Goal: Task Accomplishment & Management: Use online tool/utility

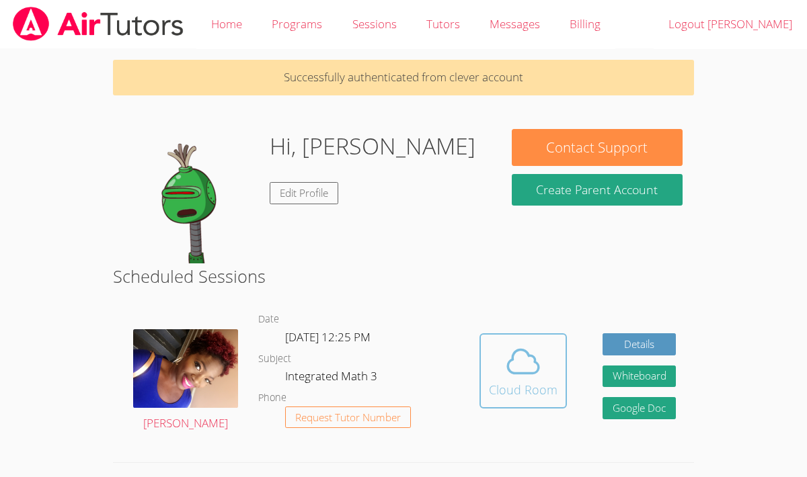
click at [546, 377] on span at bounding box center [523, 362] width 69 height 38
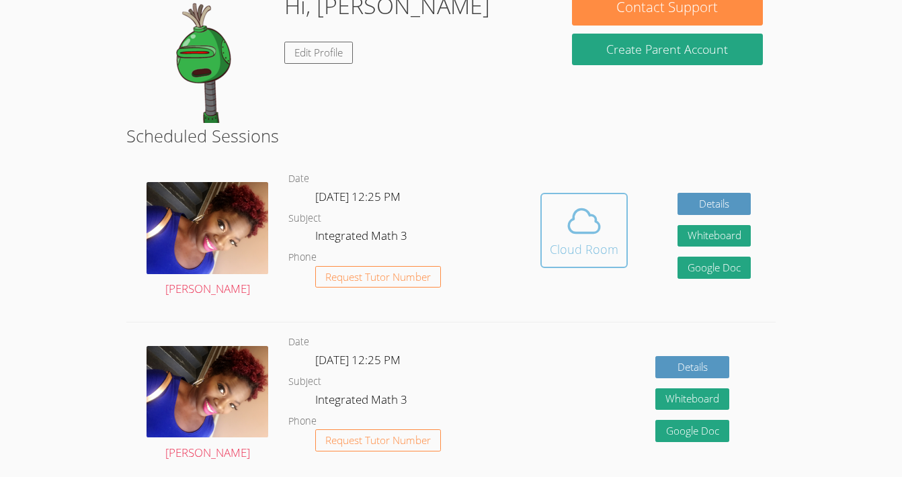
scroll to position [142, 0]
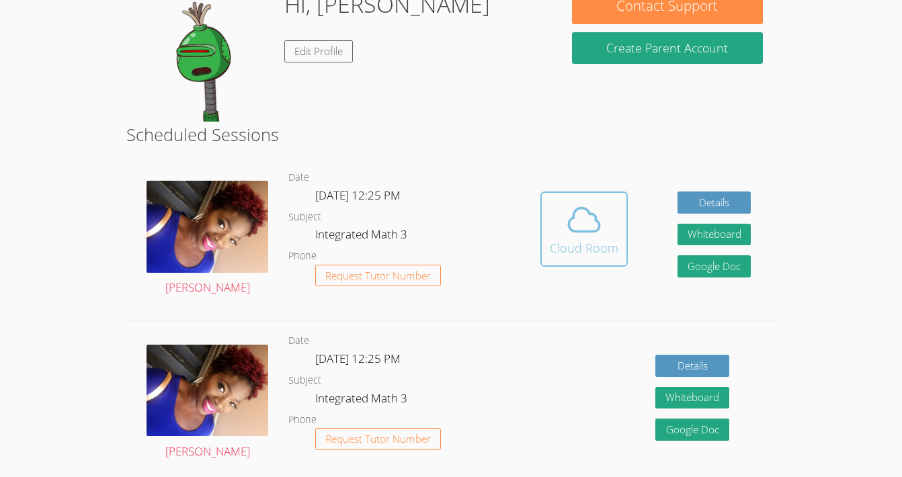
click at [590, 221] on icon at bounding box center [584, 220] width 38 height 38
click at [606, 243] on div "Cloud Room" at bounding box center [584, 248] width 69 height 19
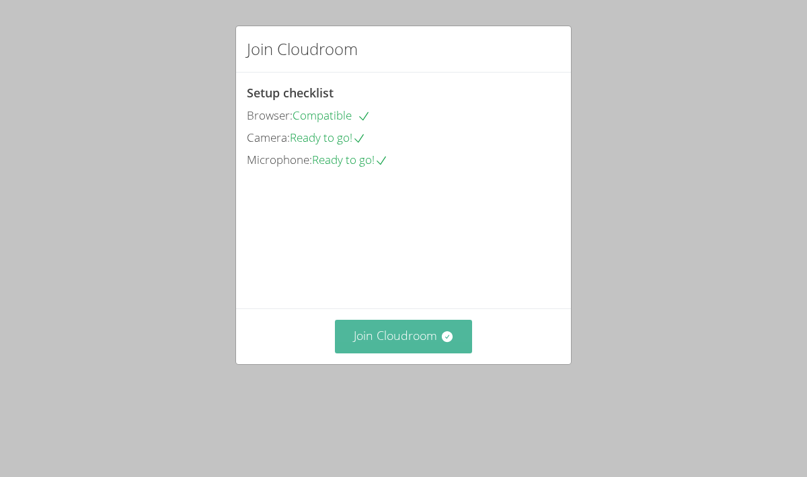
click at [383, 353] on button "Join Cloudroom" at bounding box center [404, 336] width 138 height 33
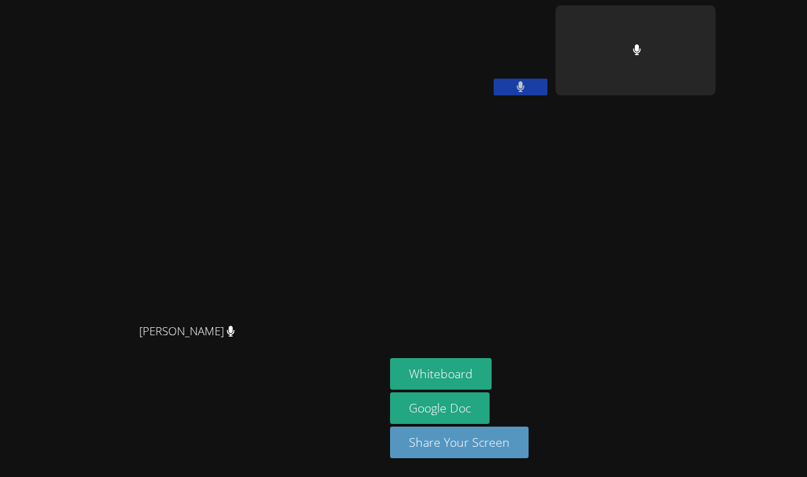
click at [721, 180] on aside "Valeria Adan Whiteboard Google Doc Share Your Screen" at bounding box center [553, 238] width 336 height 477
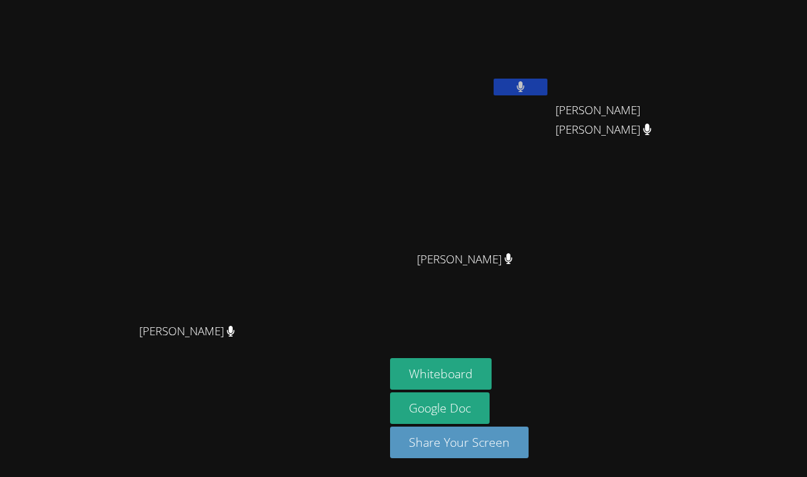
click at [525, 92] on icon at bounding box center [520, 86] width 9 height 11
click at [527, 83] on icon at bounding box center [520, 86] width 14 height 11
click at [547, 83] on button at bounding box center [520, 87] width 54 height 17
click at [547, 79] on button at bounding box center [520, 87] width 54 height 17
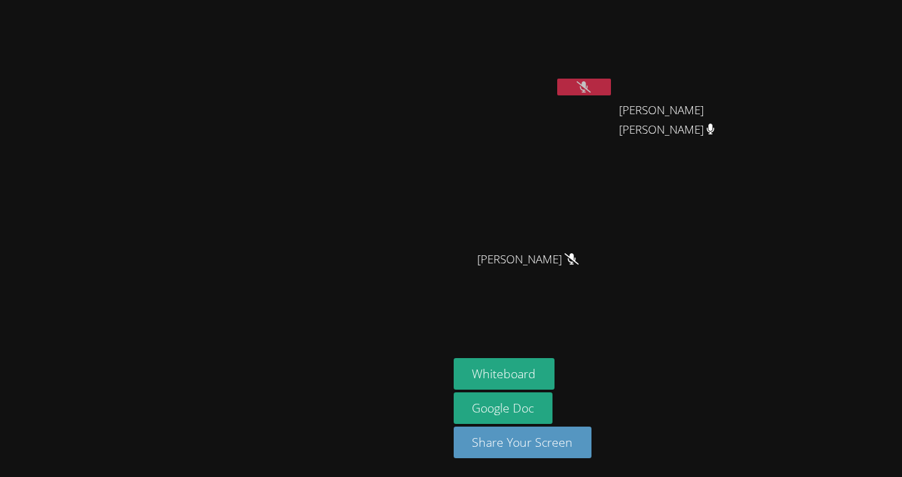
click at [611, 88] on button at bounding box center [584, 87] width 54 height 17
click at [611, 81] on button at bounding box center [584, 87] width 54 height 17
click at [611, 83] on button at bounding box center [584, 87] width 54 height 17
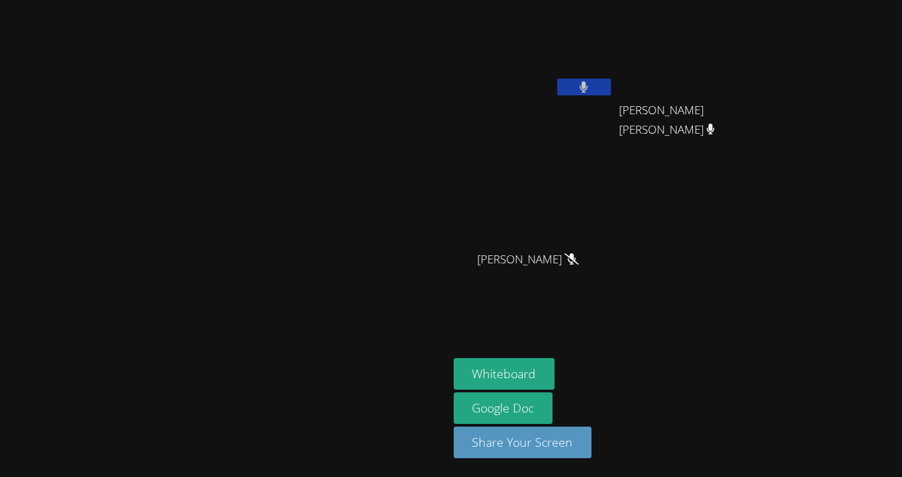
click at [611, 83] on button at bounding box center [584, 87] width 54 height 17
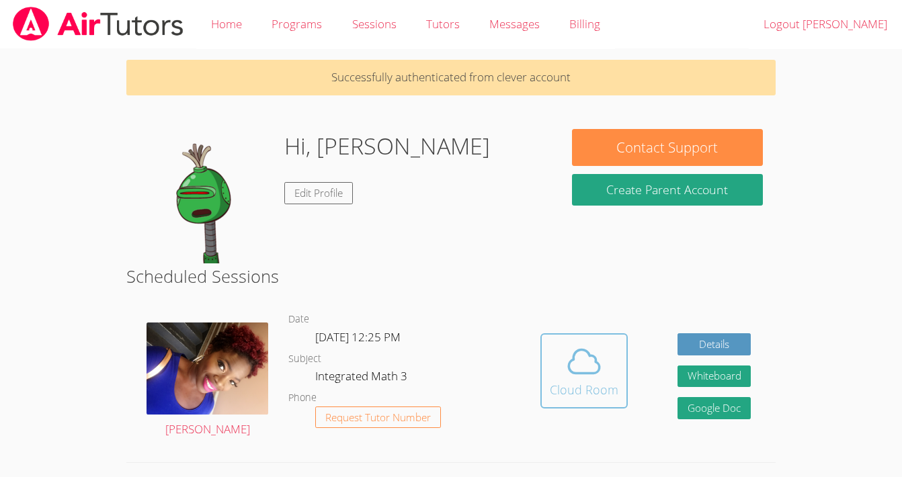
click at [580, 389] on div "Cloud Room" at bounding box center [584, 390] width 69 height 19
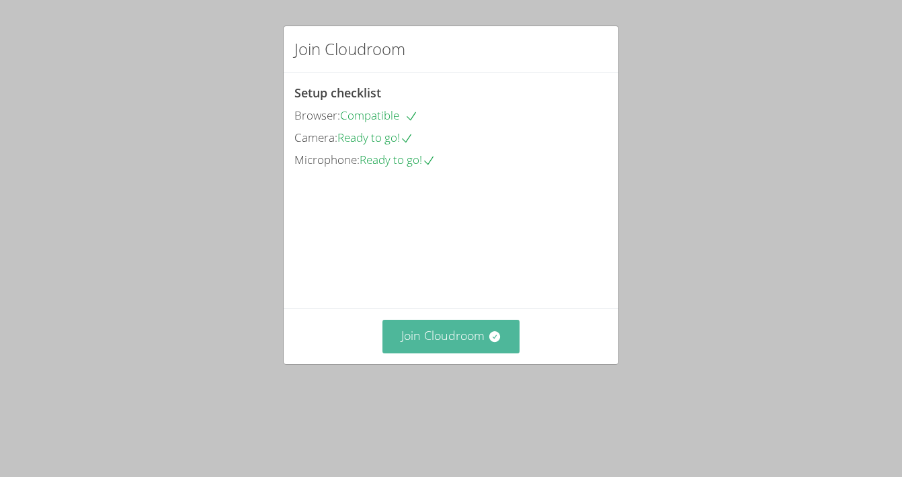
click at [498, 353] on button "Join Cloudroom" at bounding box center [452, 336] width 138 height 33
